Goal: Information Seeking & Learning: Learn about a topic

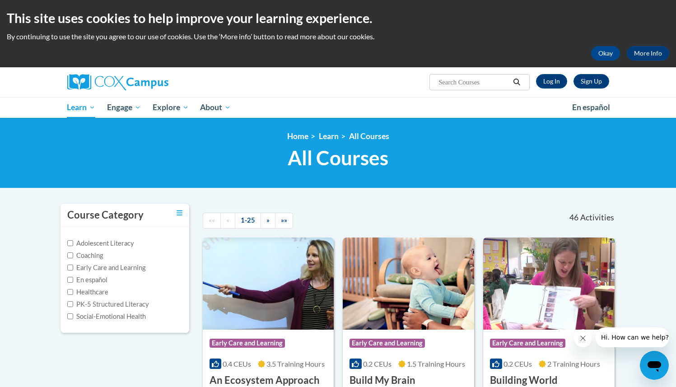
scroll to position [1000, 0]
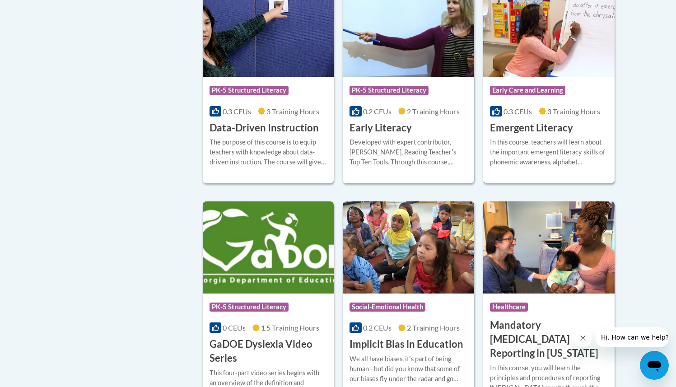
click at [517, 135] on h3 "Emergent Literacy" at bounding box center [531, 128] width 83 height 14
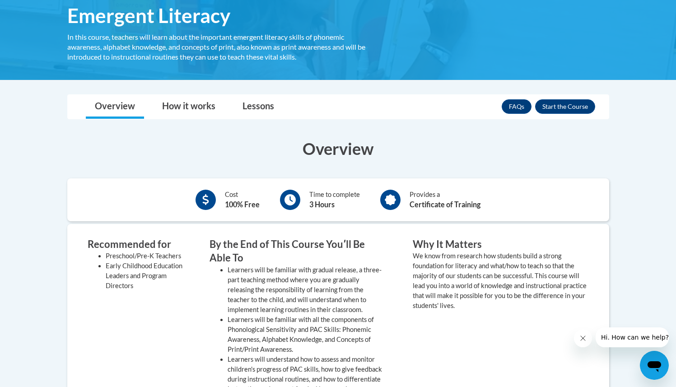
scroll to position [151, 0]
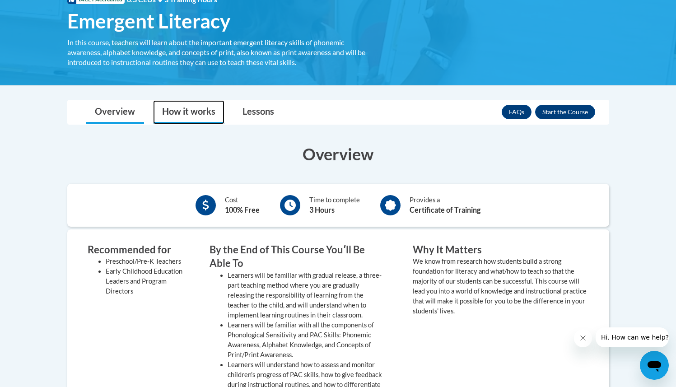
click at [164, 114] on link "How it works" at bounding box center [188, 112] width 71 height 24
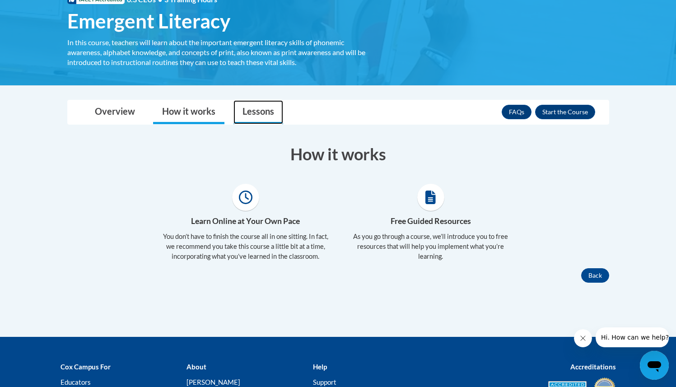
click at [263, 111] on link "Lessons" at bounding box center [259, 112] width 50 height 24
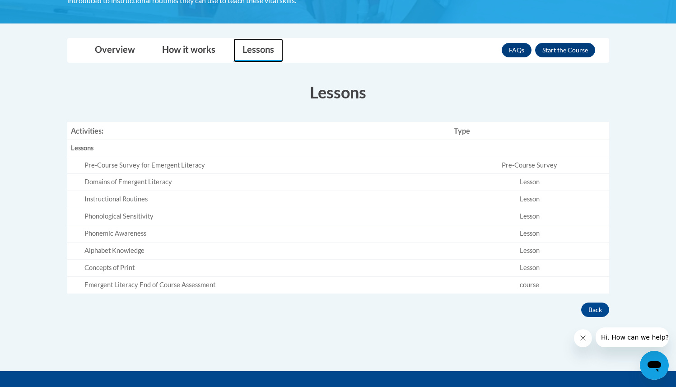
scroll to position [214, 0]
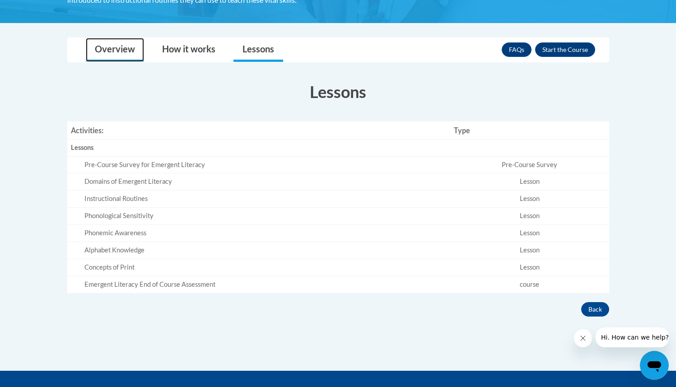
click at [99, 50] on link "Overview" at bounding box center [115, 50] width 58 height 24
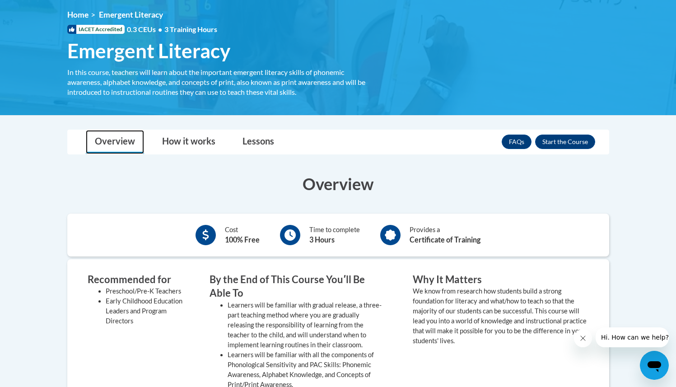
scroll to position [127, 0]
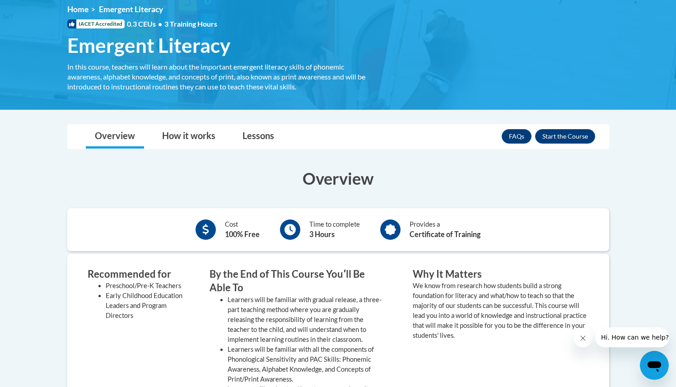
click at [473, 82] on div "<en>Home</en><fr>Accueil</fr><de>Zuhause</de><it>Casa</it><es>Casa</es><pt>Casa…" at bounding box center [338, 51] width 569 height 92
